Goal: Task Accomplishment & Management: Manage account settings

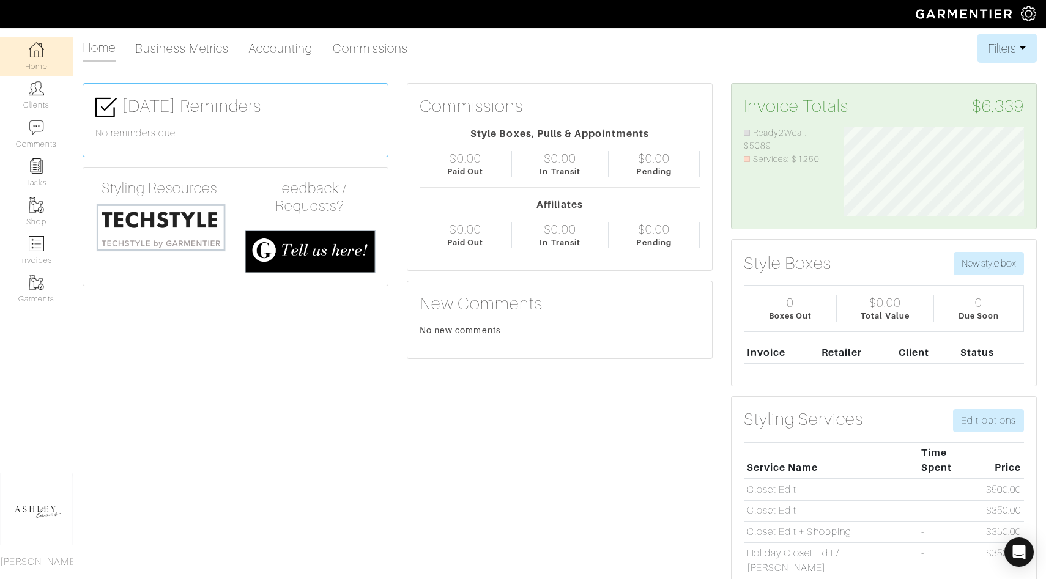
scroll to position [90, 199]
click at [39, 61] on link "Home" at bounding box center [36, 56] width 73 height 39
click at [47, 242] on link "Invoices" at bounding box center [36, 250] width 73 height 39
select select
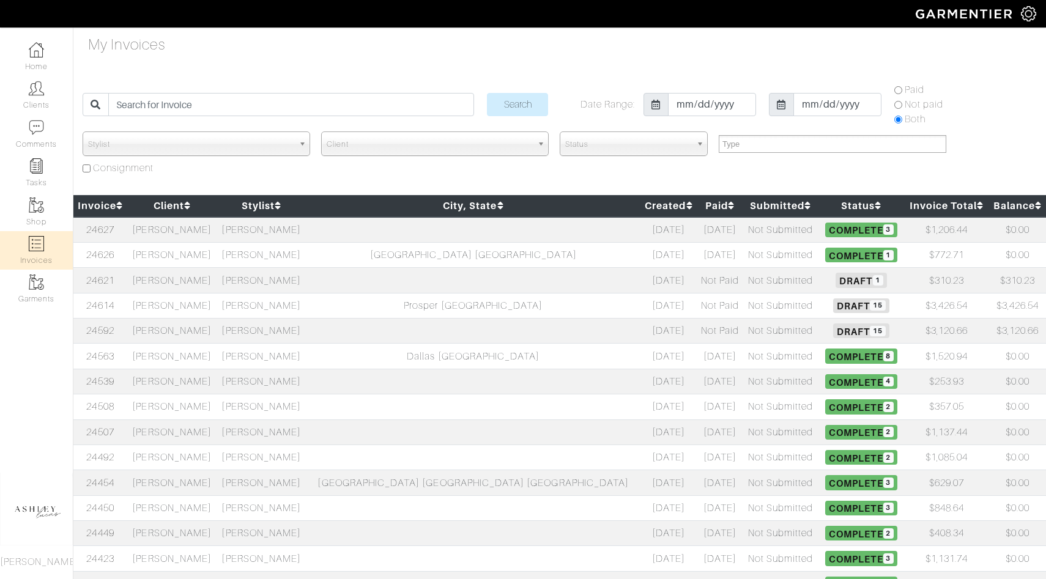
select select
click at [306, 308] on td "[PERSON_NAME]" at bounding box center [261, 305] width 89 height 25
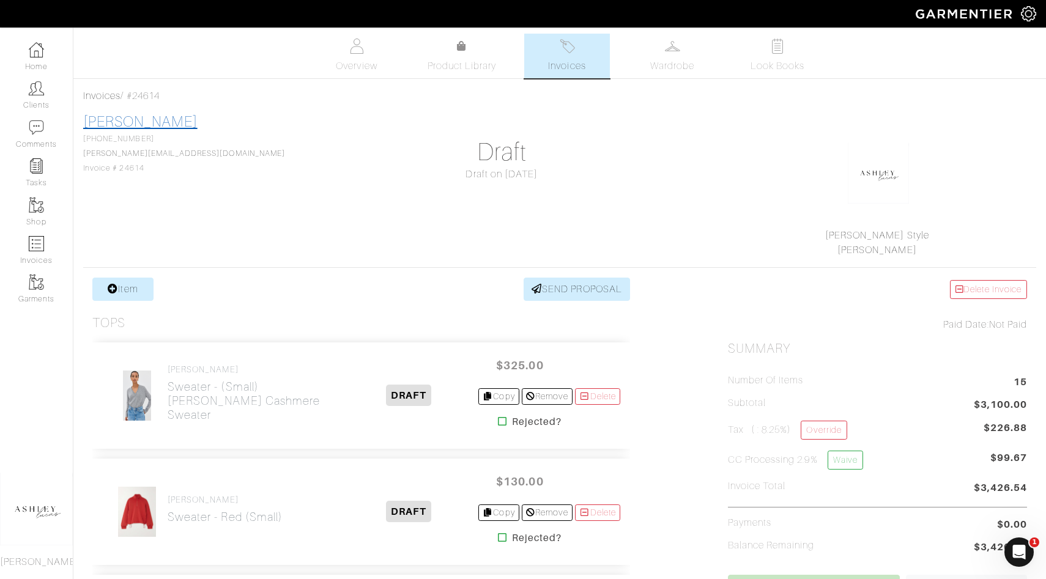
click at [121, 119] on link "[PERSON_NAME]" at bounding box center [140, 122] width 114 height 16
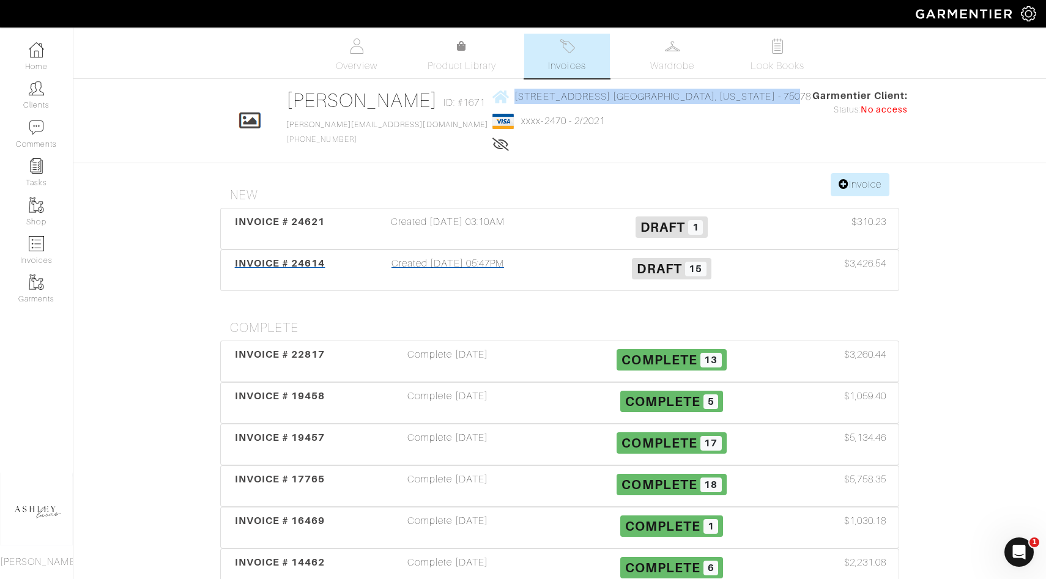
click at [695, 264] on span "15" at bounding box center [695, 269] width 21 height 15
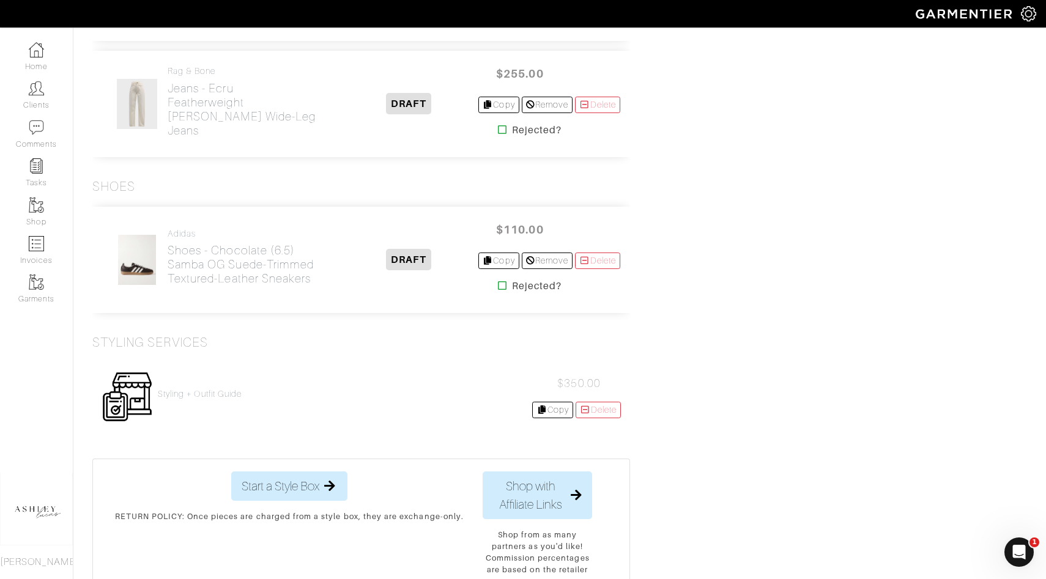
scroll to position [1701, 0]
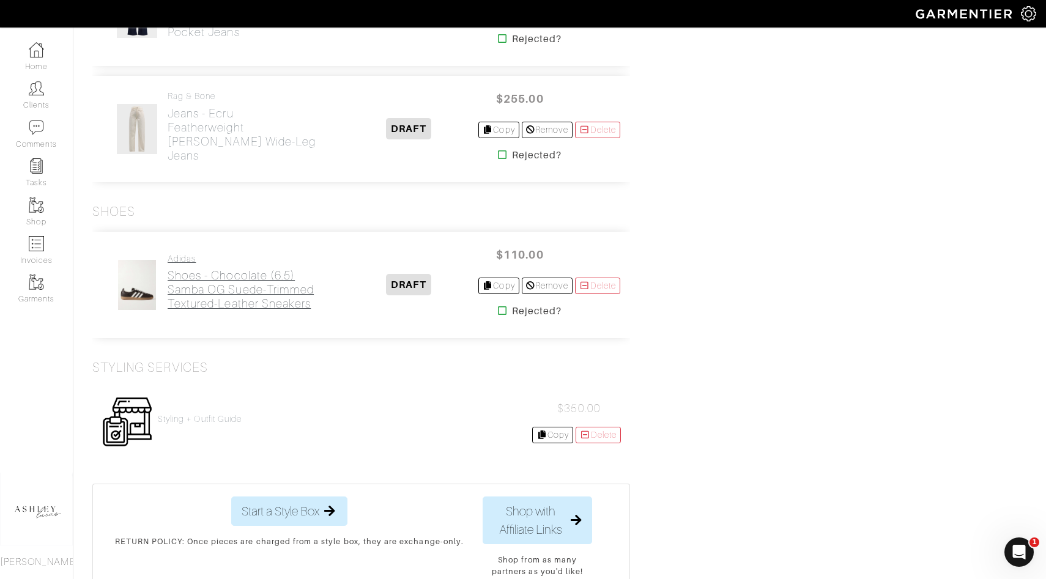
click at [231, 291] on h2 "Shoes - Chocolate (6.5) Samba OG suede-trimmed textured-leather sneakers" at bounding box center [254, 290] width 172 height 42
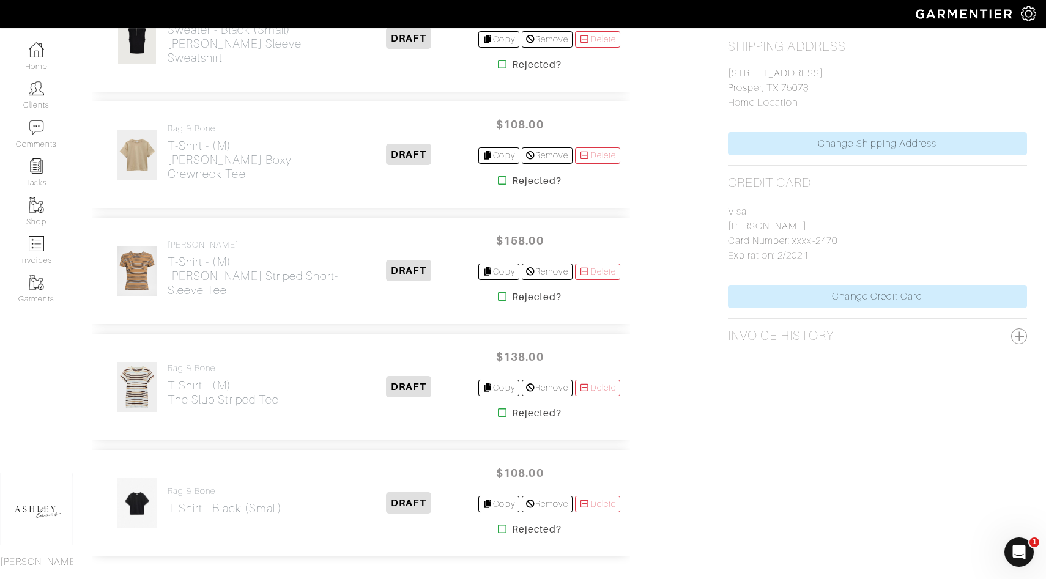
scroll to position [647, 0]
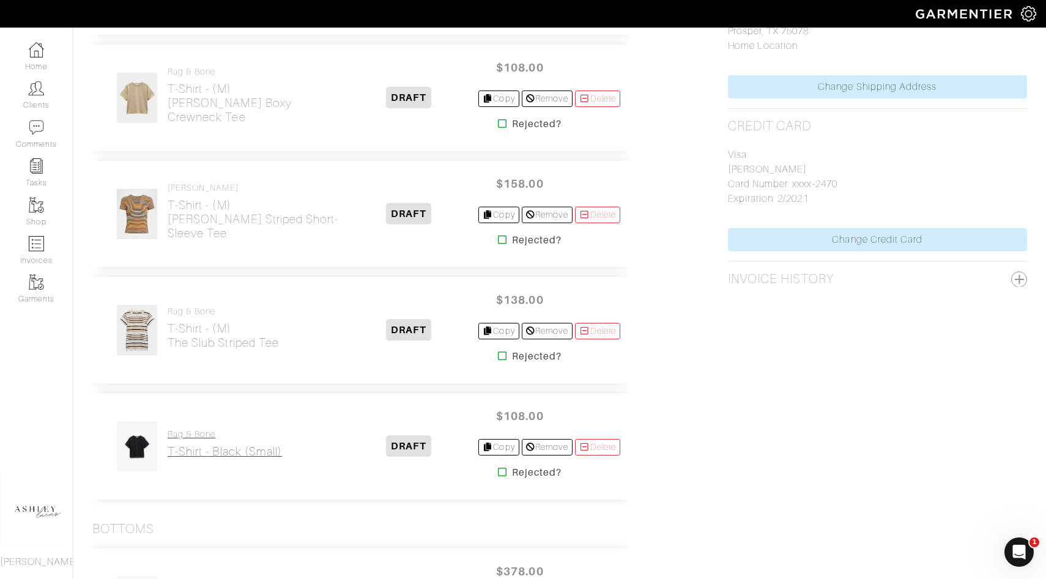
click at [237, 436] on h4 "rag & bone" at bounding box center [225, 434] width 114 height 10
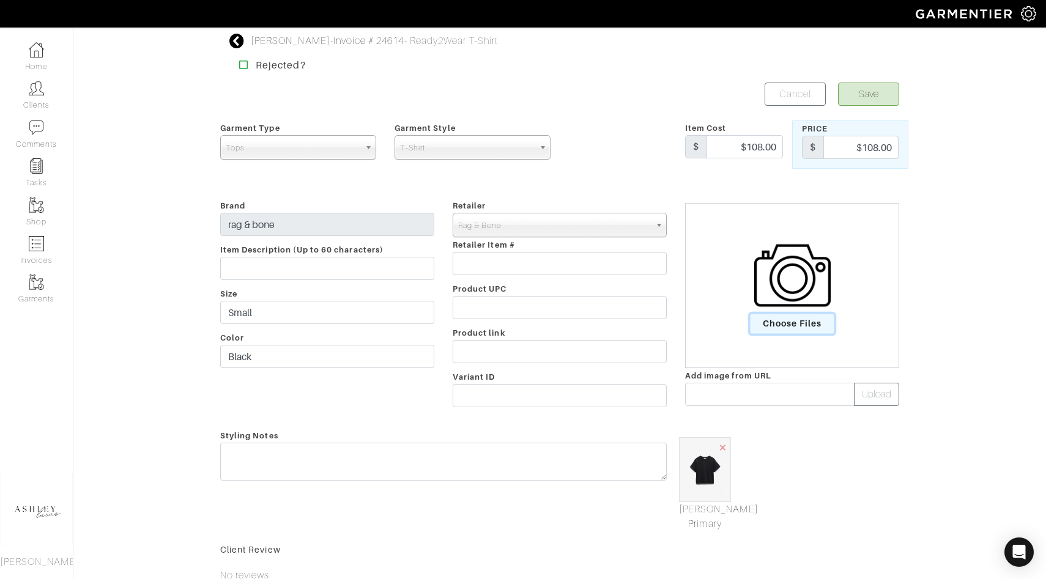
click at [761, 327] on span "Choose Files" at bounding box center [792, 324] width 85 height 20
click at [0, 0] on input "Choose Files" at bounding box center [0, 0] width 0 height 0
click at [715, 520] on link "Mark As Primary" at bounding box center [705, 518] width 52 height 29
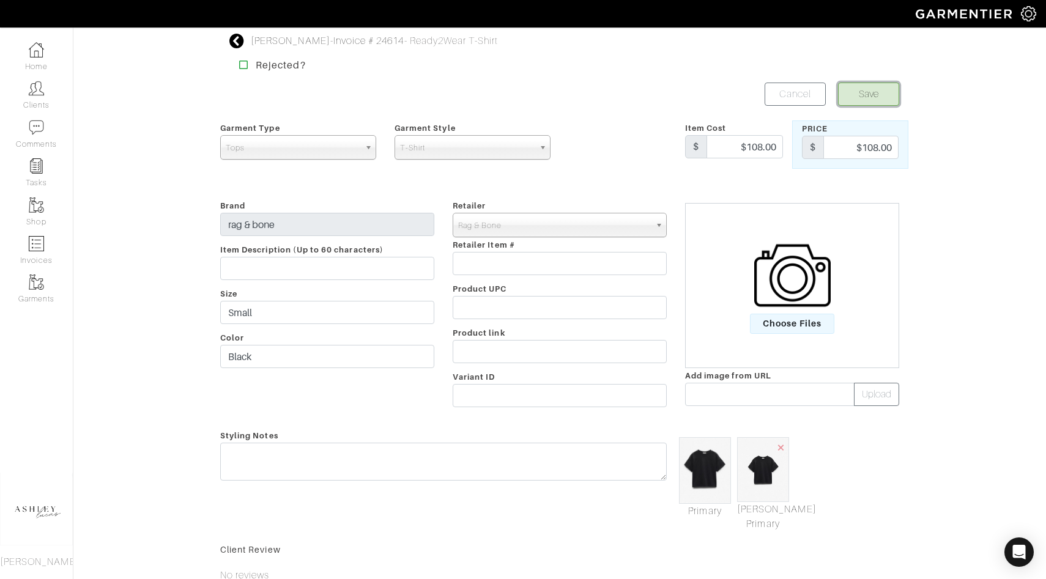
click at [872, 91] on button "Save" at bounding box center [868, 94] width 61 height 23
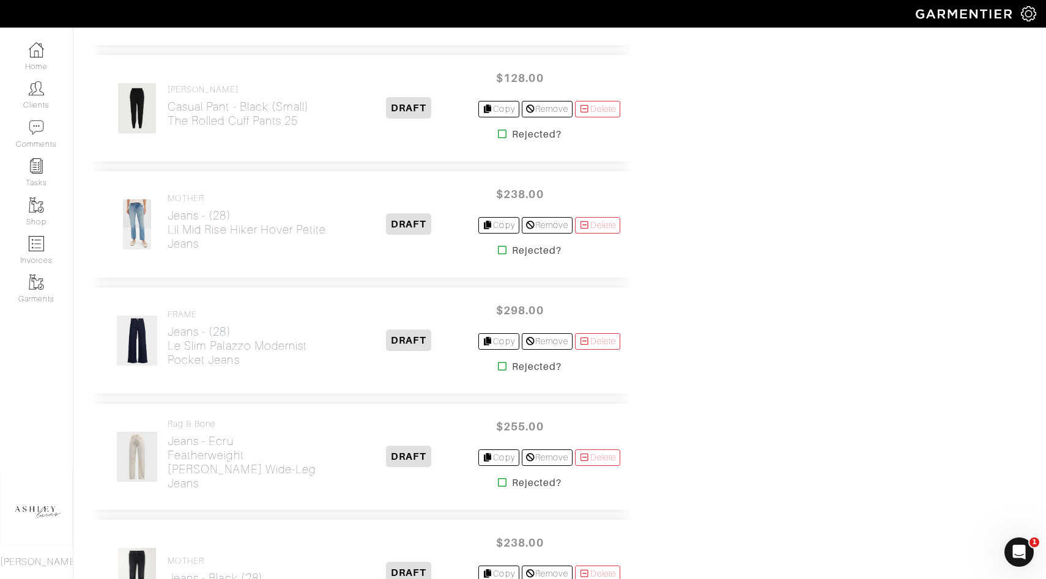
scroll to position [1115, 0]
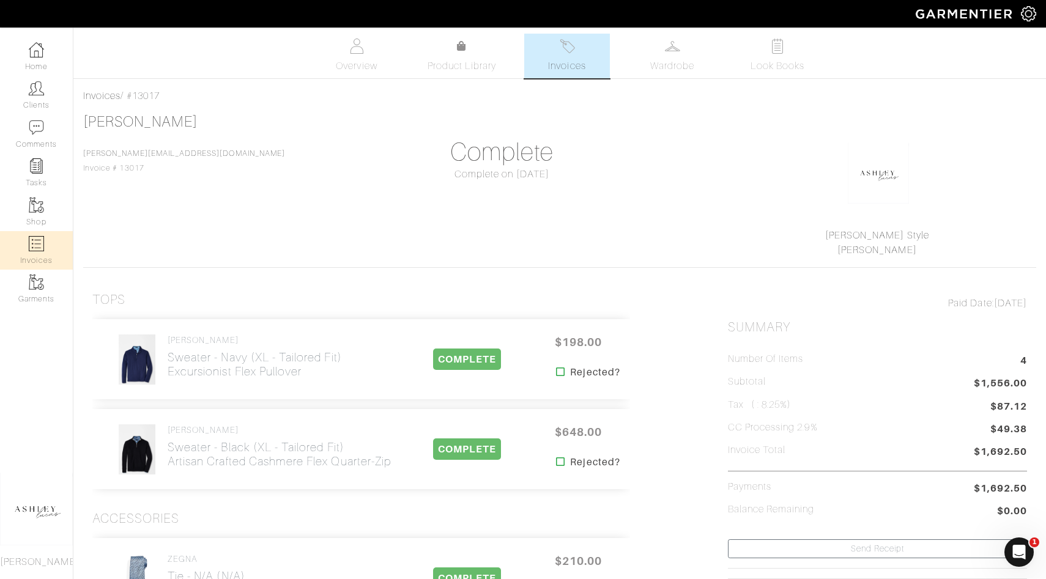
click at [46, 239] on link "Invoices" at bounding box center [36, 250] width 73 height 39
select select
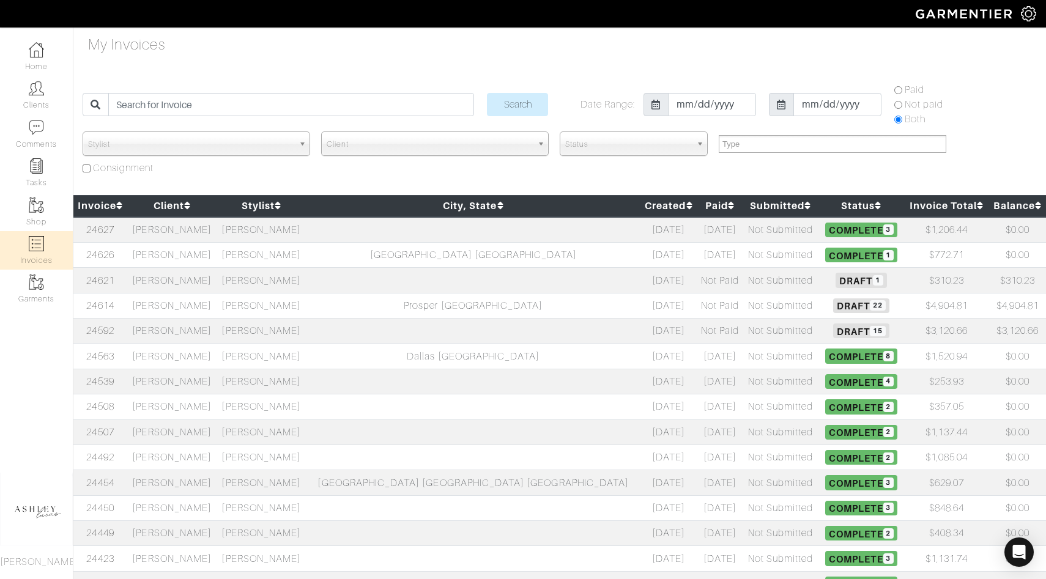
click at [833, 305] on span "Draft 22" at bounding box center [861, 306] width 56 height 15
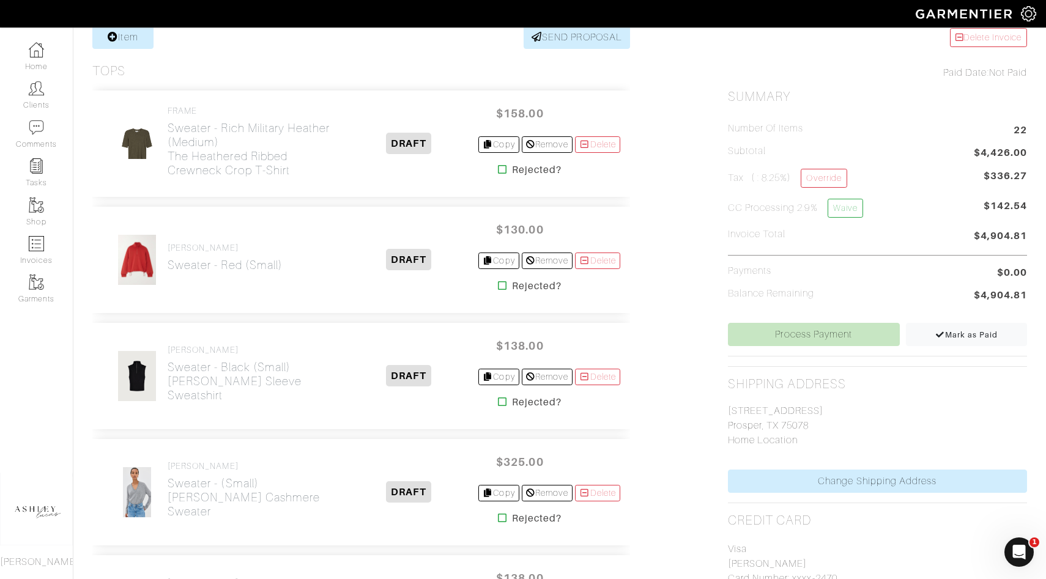
scroll to position [261, 0]
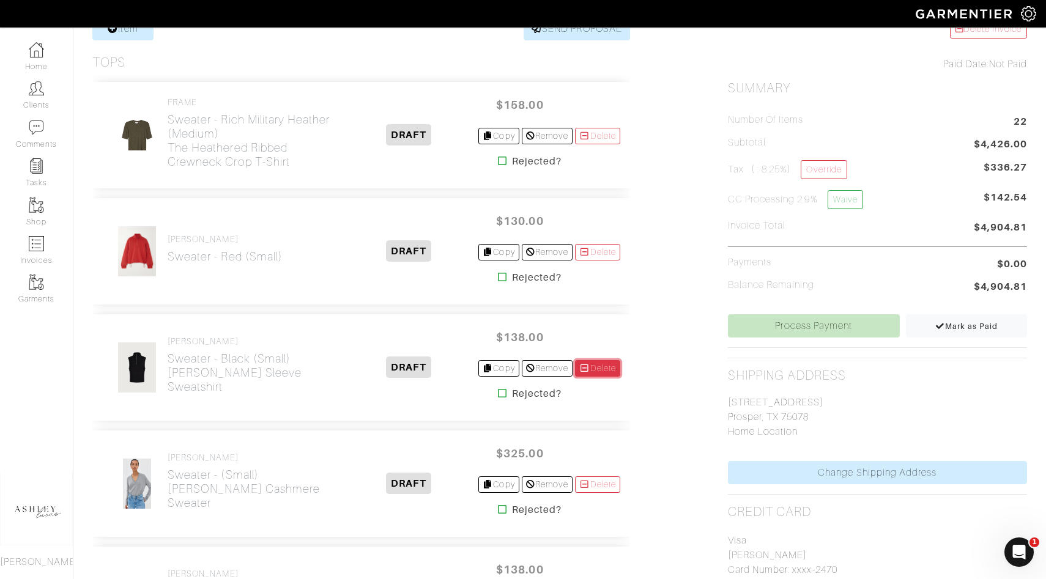
click at [588, 369] on link "Delete" at bounding box center [597, 368] width 45 height 17
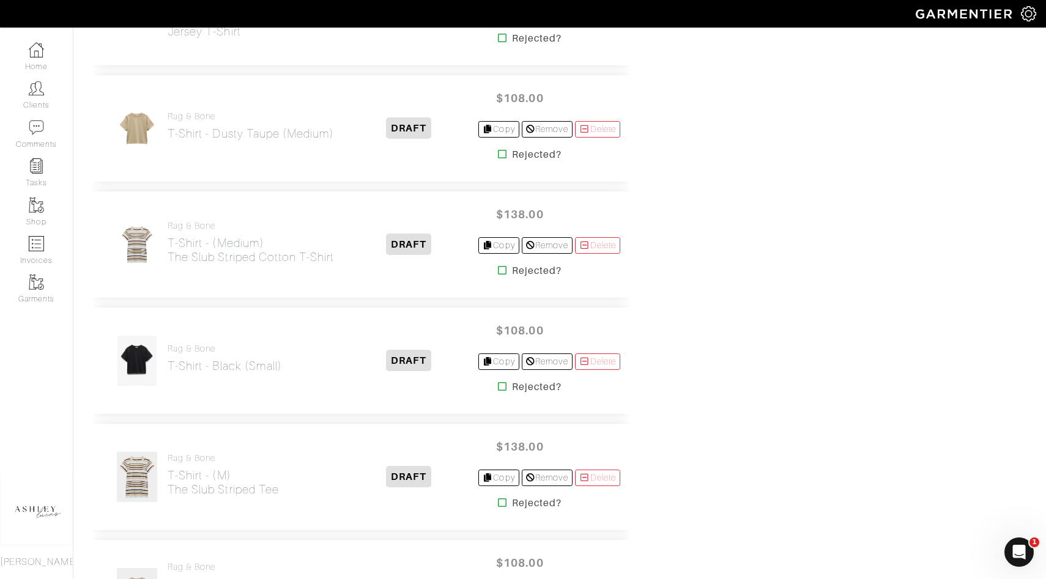
scroll to position [976, 0]
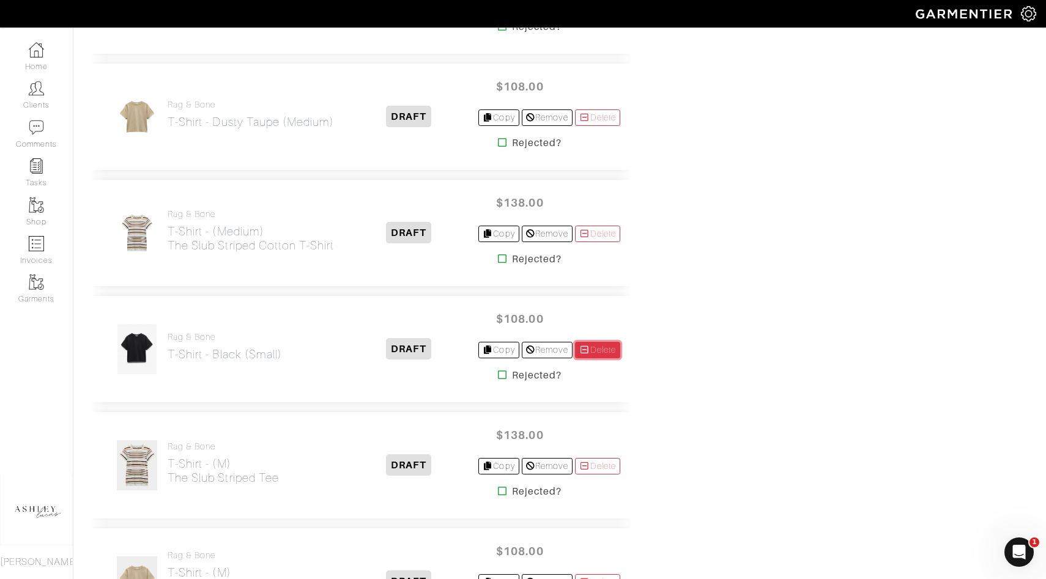
click at [595, 352] on link "Delete" at bounding box center [597, 350] width 45 height 17
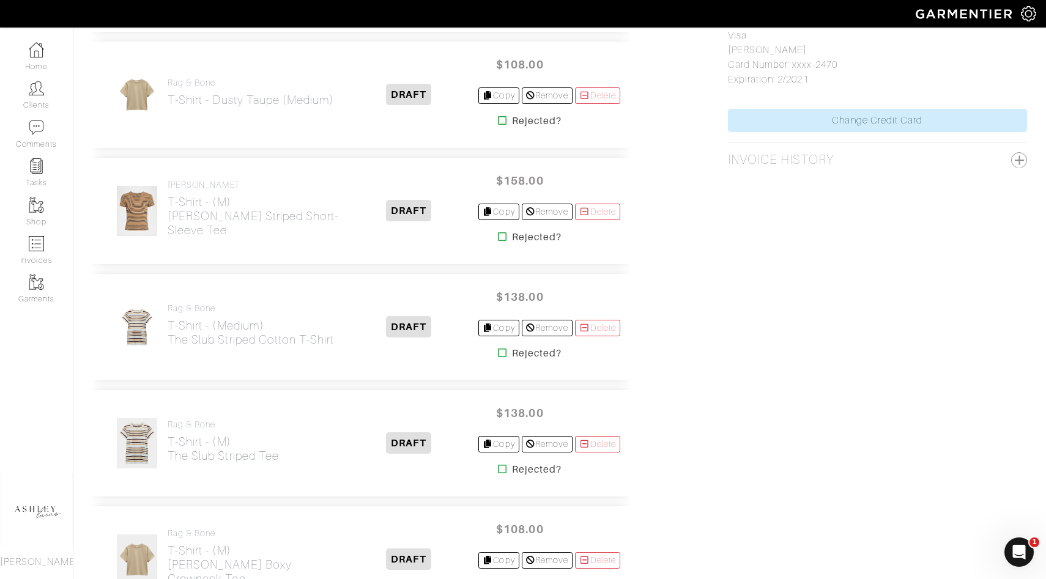
scroll to position [768, 0]
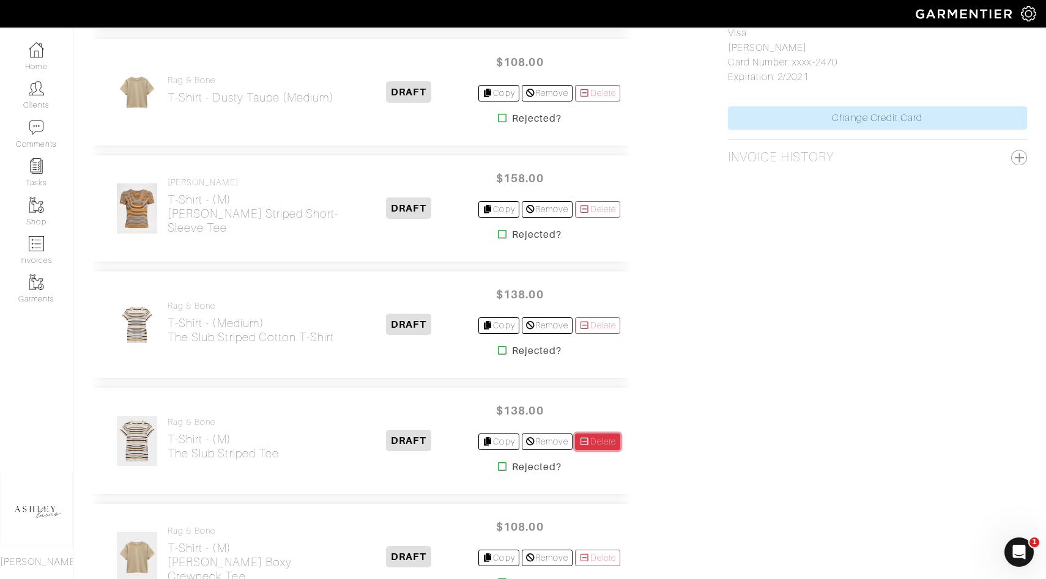
click at [595, 444] on link "Delete" at bounding box center [597, 442] width 45 height 17
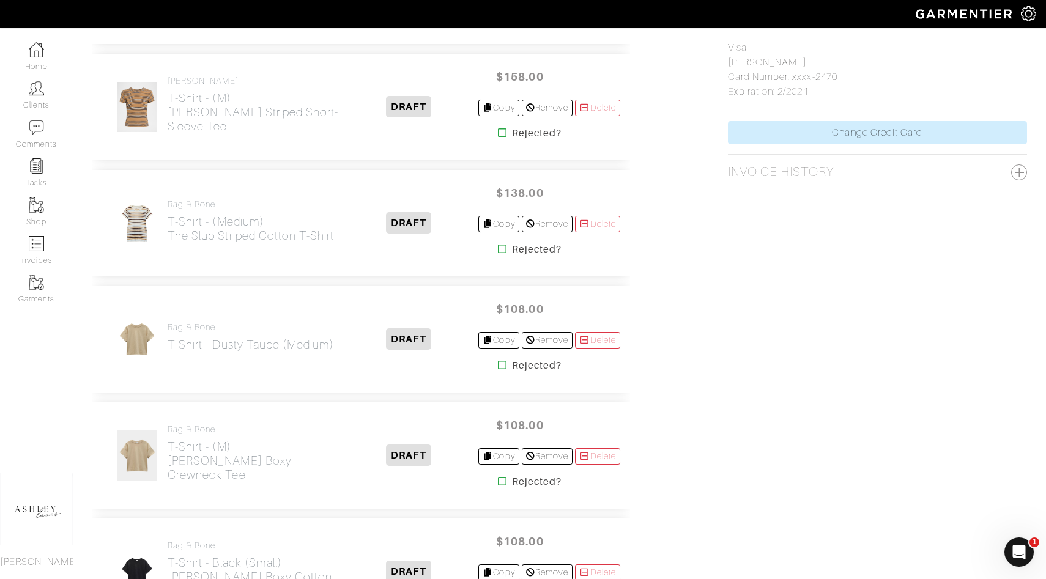
scroll to position [844, 0]
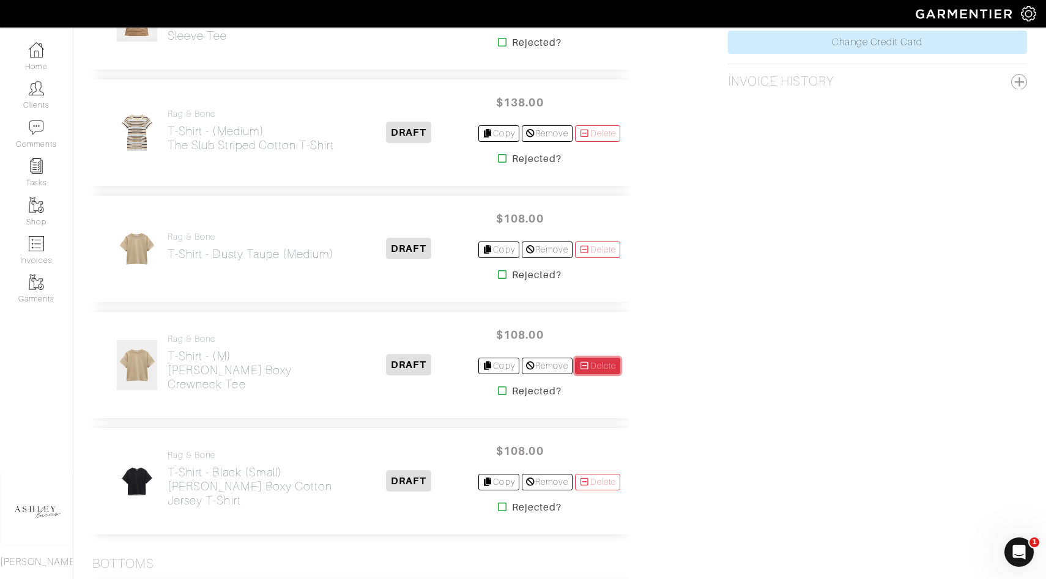
click at [614, 363] on link "Delete" at bounding box center [597, 366] width 45 height 17
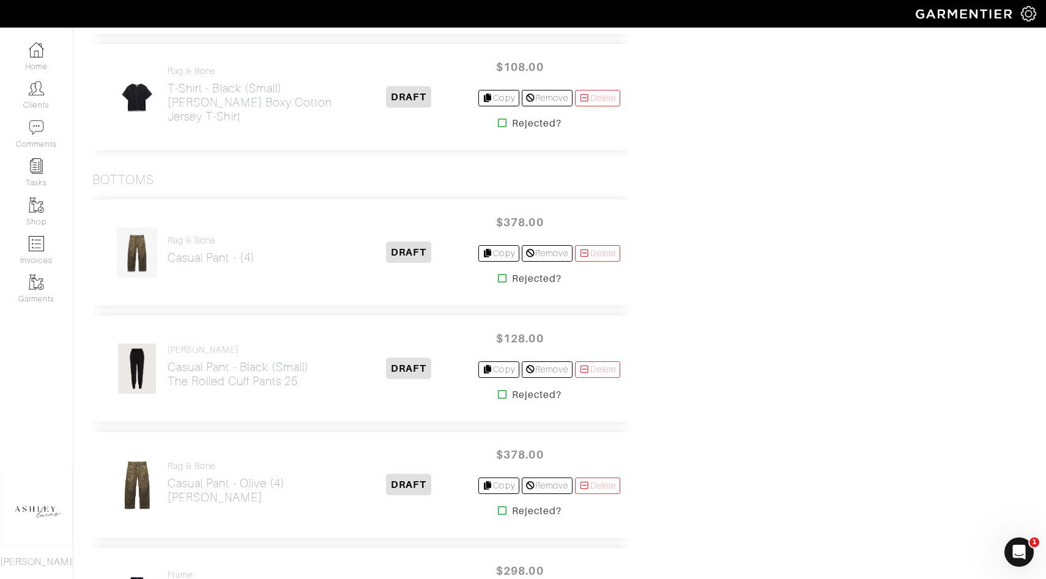
scroll to position [1111, 0]
click at [581, 258] on icon at bounding box center [584, 254] width 11 height 9
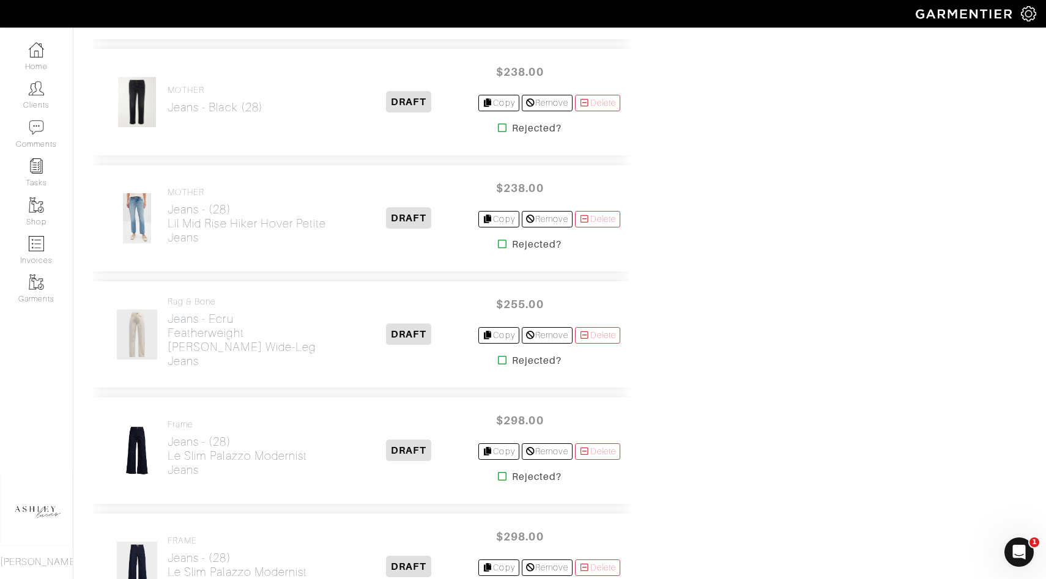
scroll to position [1633, 0]
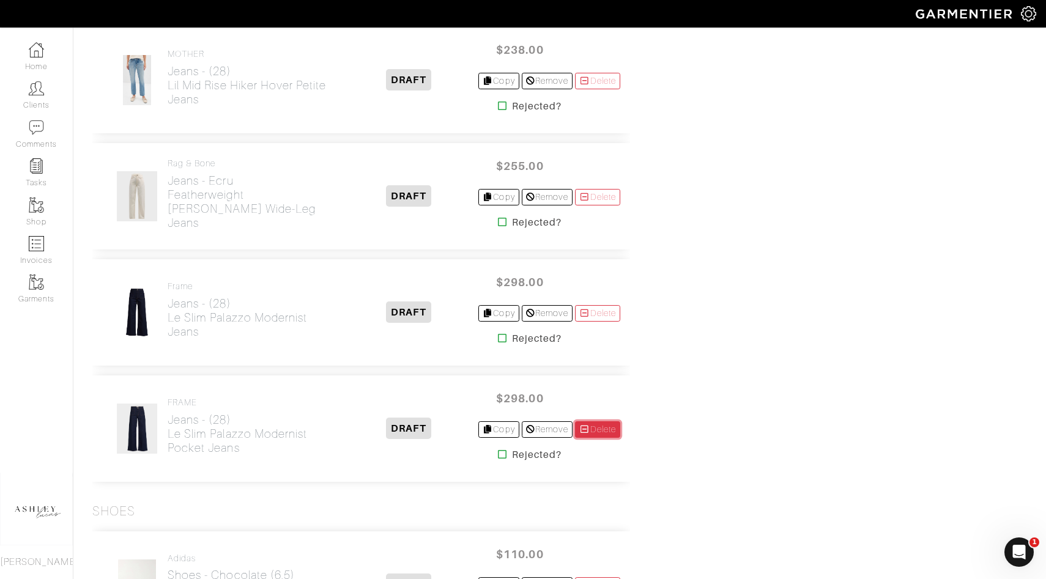
click at [587, 433] on link "Delete" at bounding box center [597, 430] width 45 height 17
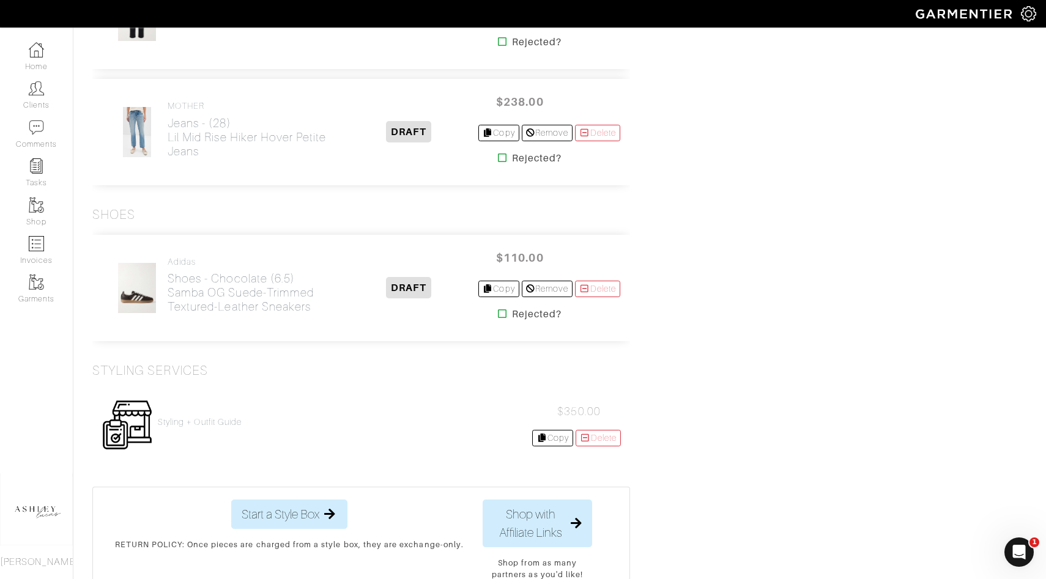
scroll to position [1553, 0]
